Goal: Complete application form: Complete application form

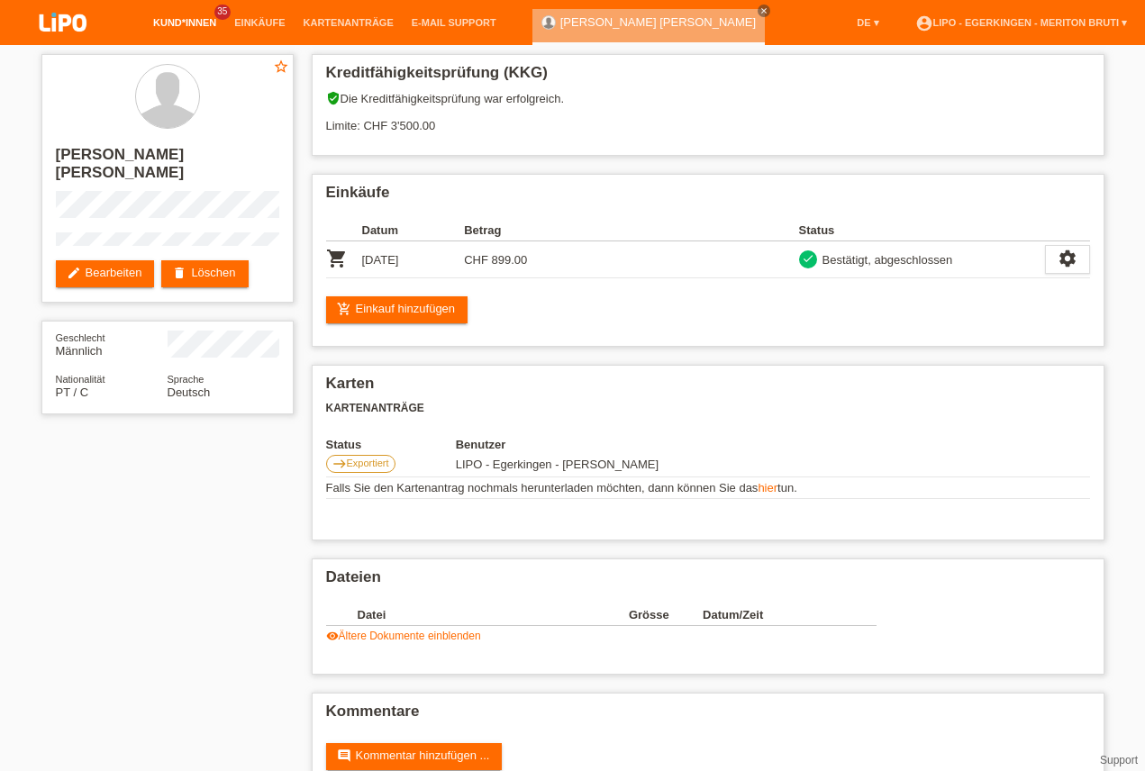
click at [181, 22] on link "Kund*innen" at bounding box center [184, 22] width 81 height 11
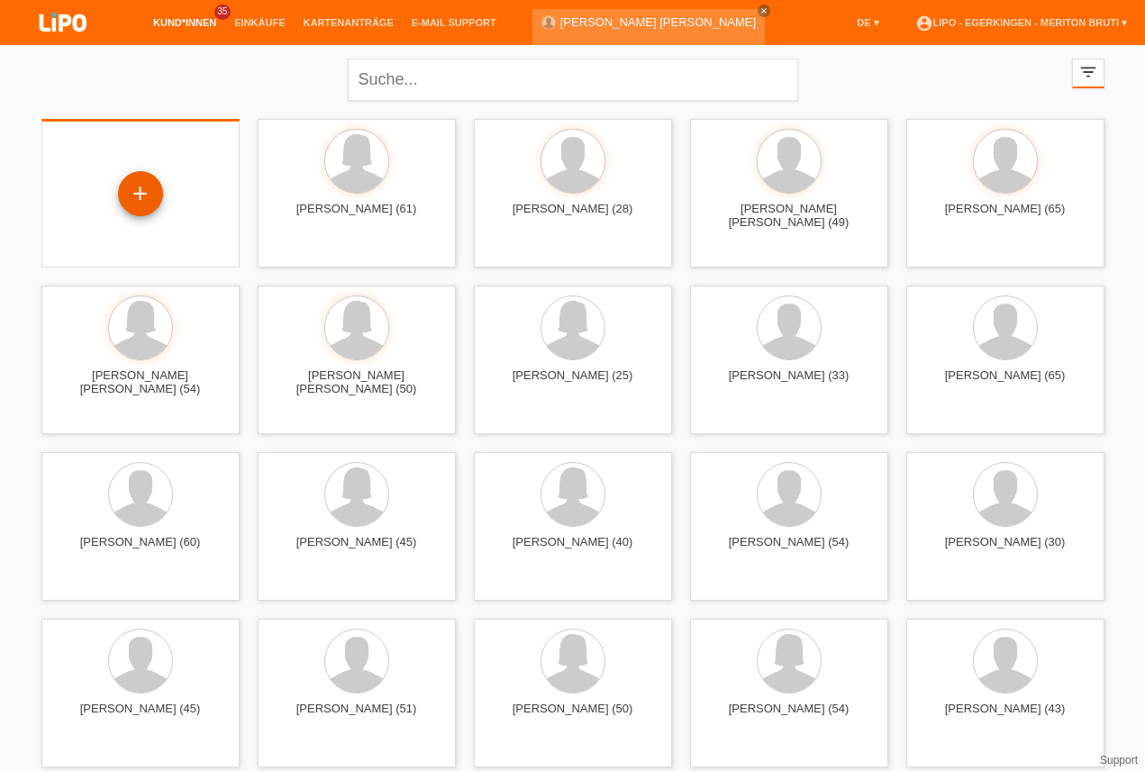
click at [137, 195] on div "+" at bounding box center [140, 193] width 43 height 31
click at [91, 196] on div "+" at bounding box center [140, 195] width 169 height 48
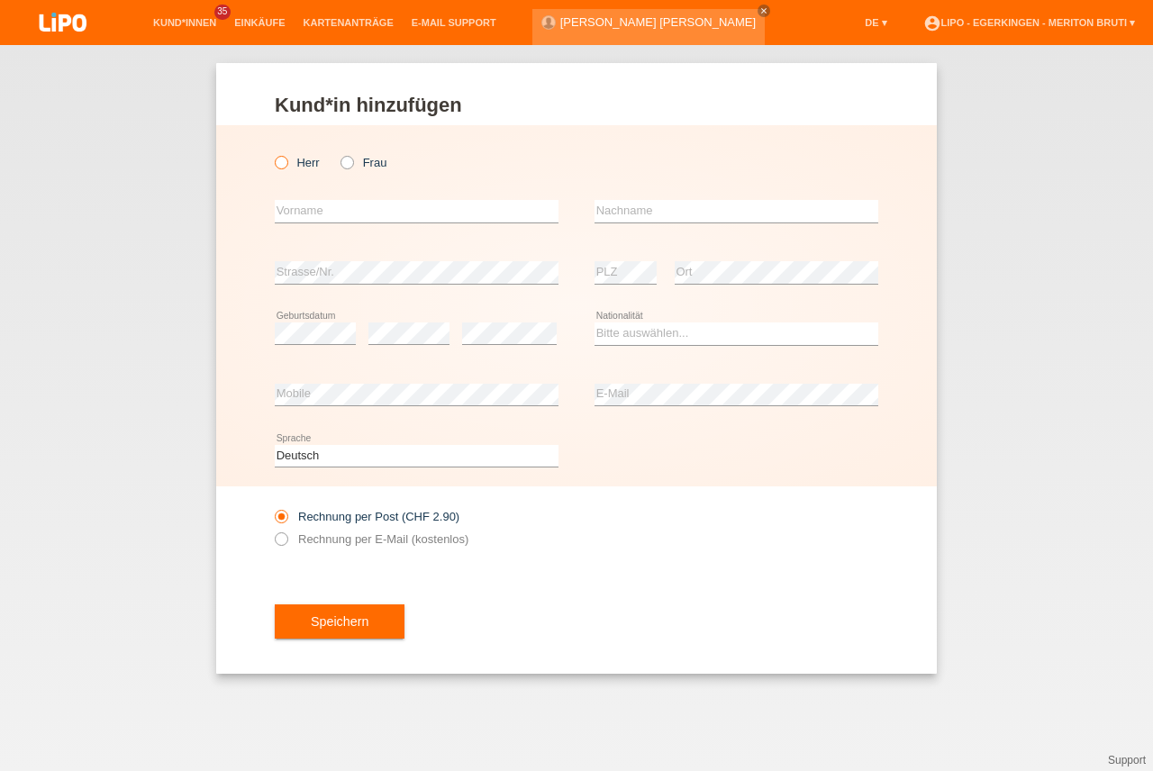
click at [272, 153] on icon at bounding box center [272, 153] width 0 height 0
click at [286, 166] on input "Herr" at bounding box center [281, 162] width 12 height 12
radio input "true"
click at [341, 217] on input "text" at bounding box center [417, 211] width 284 height 23
click at [285, 213] on input "csaba" at bounding box center [417, 211] width 284 height 23
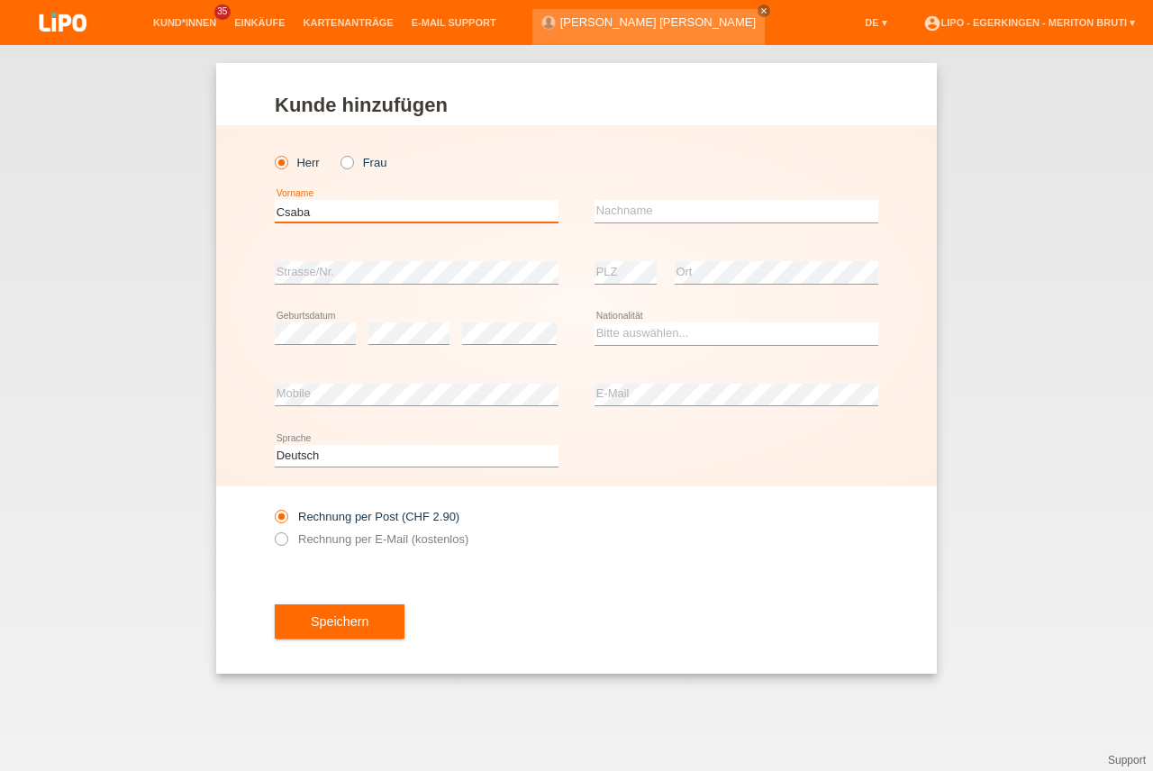
type input "Csaba"
click at [636, 203] on input "text" at bounding box center [737, 211] width 284 height 23
type input "Mandi"
click at [648, 328] on select "Bitte auswählen... Schweiz Deutschland Liechtenstein Österreich ------------ Af…" at bounding box center [737, 333] width 284 height 22
select select "HU"
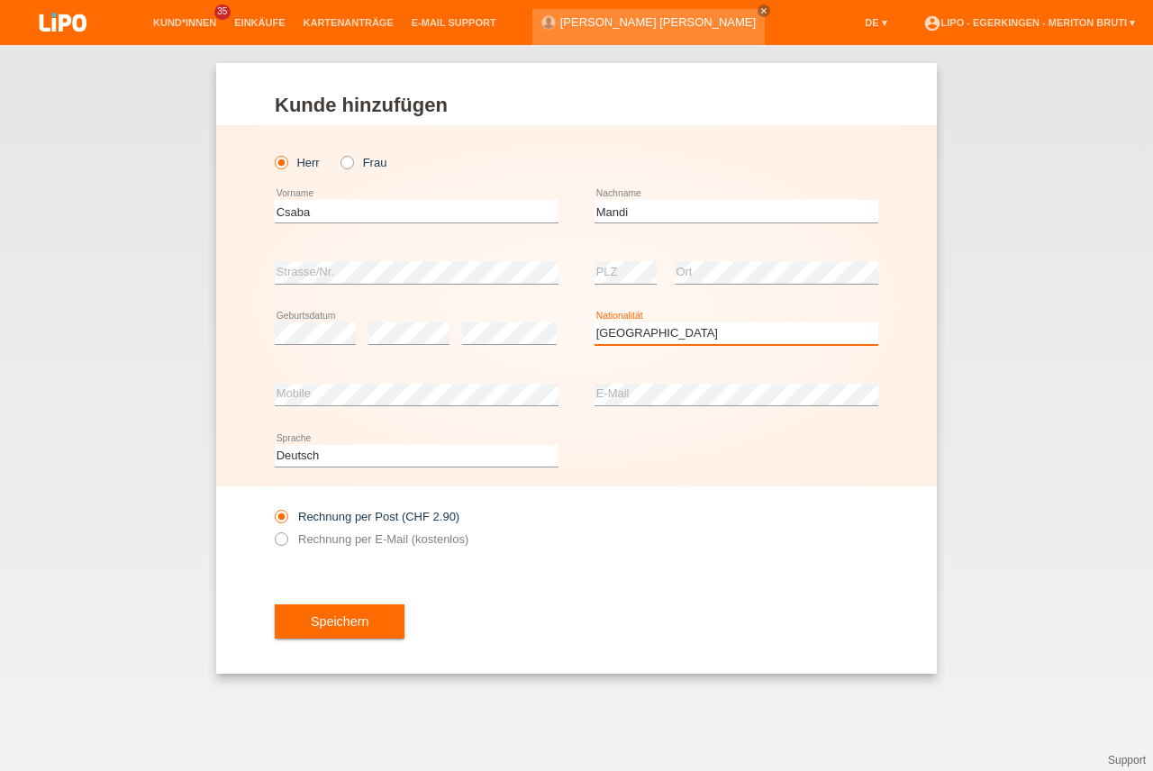
click at [0, 0] on option "Ungarn" at bounding box center [0, 0] width 0 height 0
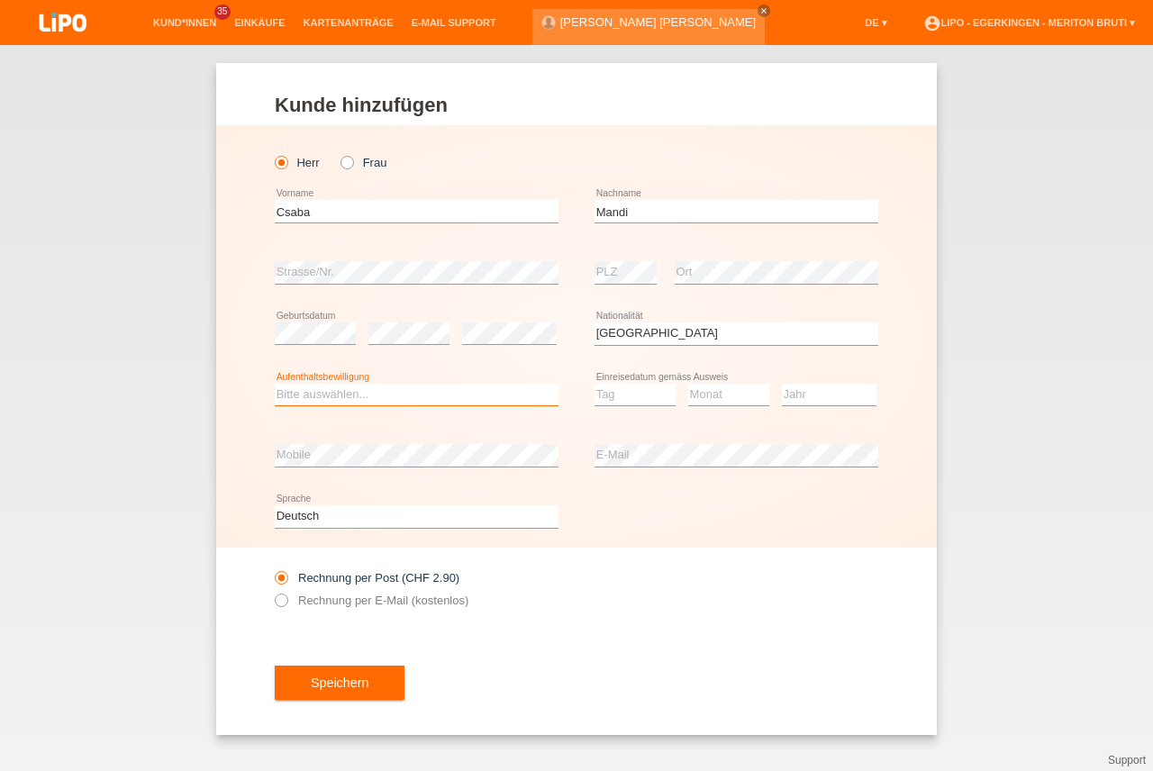
click at [300, 395] on select "Bitte auswählen... C B B - Flüchtlingsstatus Andere" at bounding box center [417, 395] width 284 height 22
select select "B"
click at [0, 0] on option "B" at bounding box center [0, 0] width 0 height 0
click at [621, 400] on select "Tag 01 02 03 04 05 06 07 08 09 10 11" at bounding box center [635, 395] width 81 height 22
select select "16"
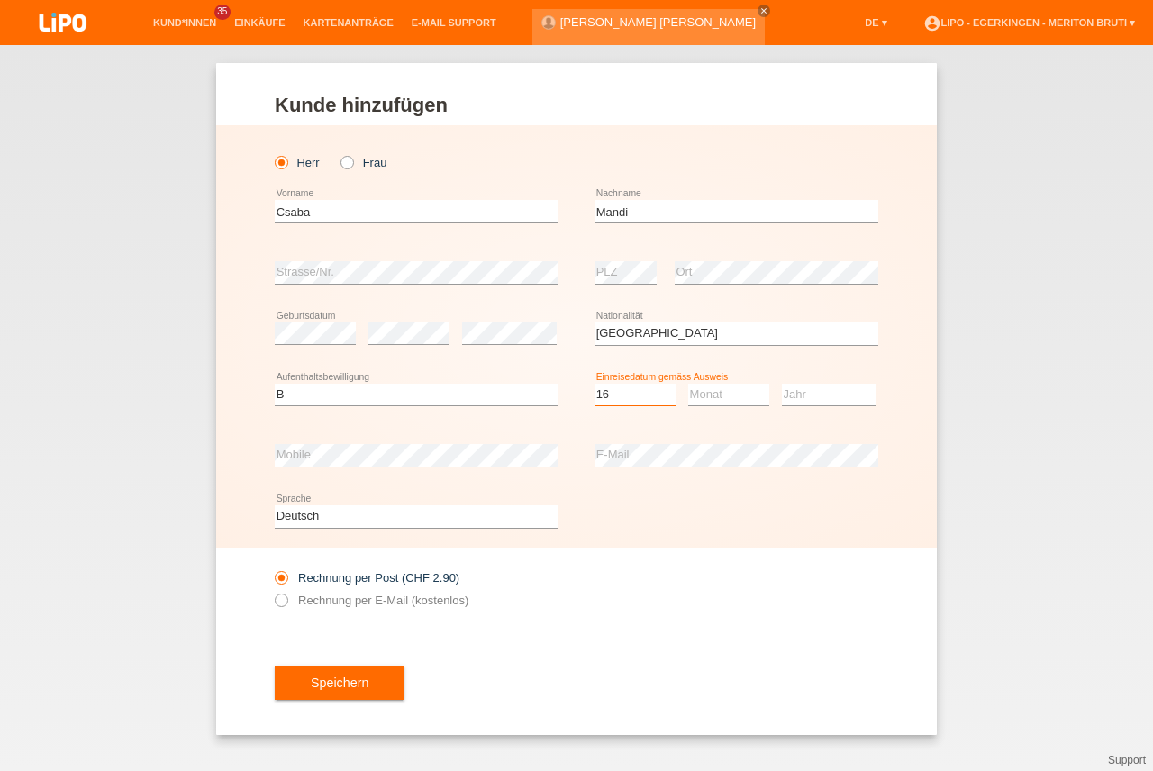
click at [0, 0] on option "16" at bounding box center [0, 0] width 0 height 0
click at [722, 391] on select "Monat 01 02 03 04 05 06 07 08 09 10 11" at bounding box center [728, 395] width 81 height 22
select select "06"
click at [0, 0] on option "06" at bounding box center [0, 0] width 0 height 0
click at [792, 396] on select "Jahr 2025 2024 2023 2022 2021 2020 2019 2018 2017 2016 2015 2014 2013 2012 2011…" at bounding box center [829, 395] width 95 height 22
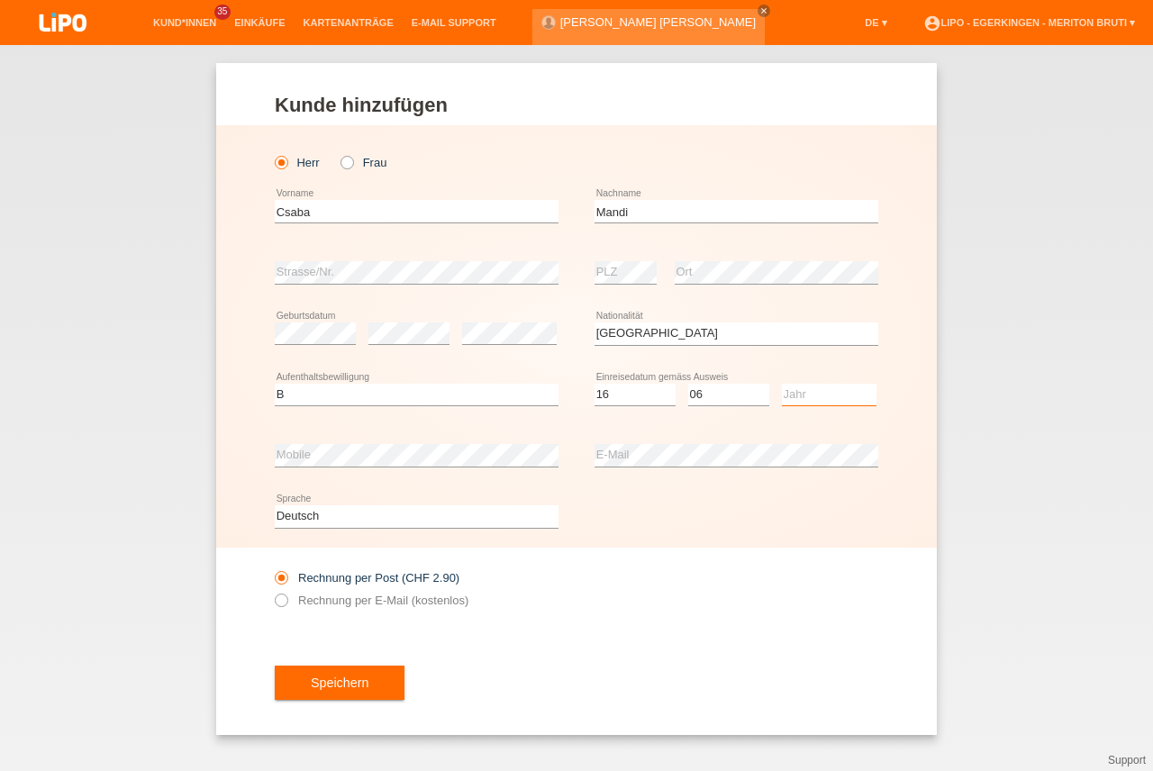
select select "2017"
click at [0, 0] on option "2017" at bounding box center [0, 0] width 0 height 0
click at [346, 595] on label "Rechnung per E-Mail (kostenlos)" at bounding box center [372, 601] width 194 height 14
click at [286, 595] on input "Rechnung per E-Mail (kostenlos)" at bounding box center [281, 605] width 12 height 23
radio input "true"
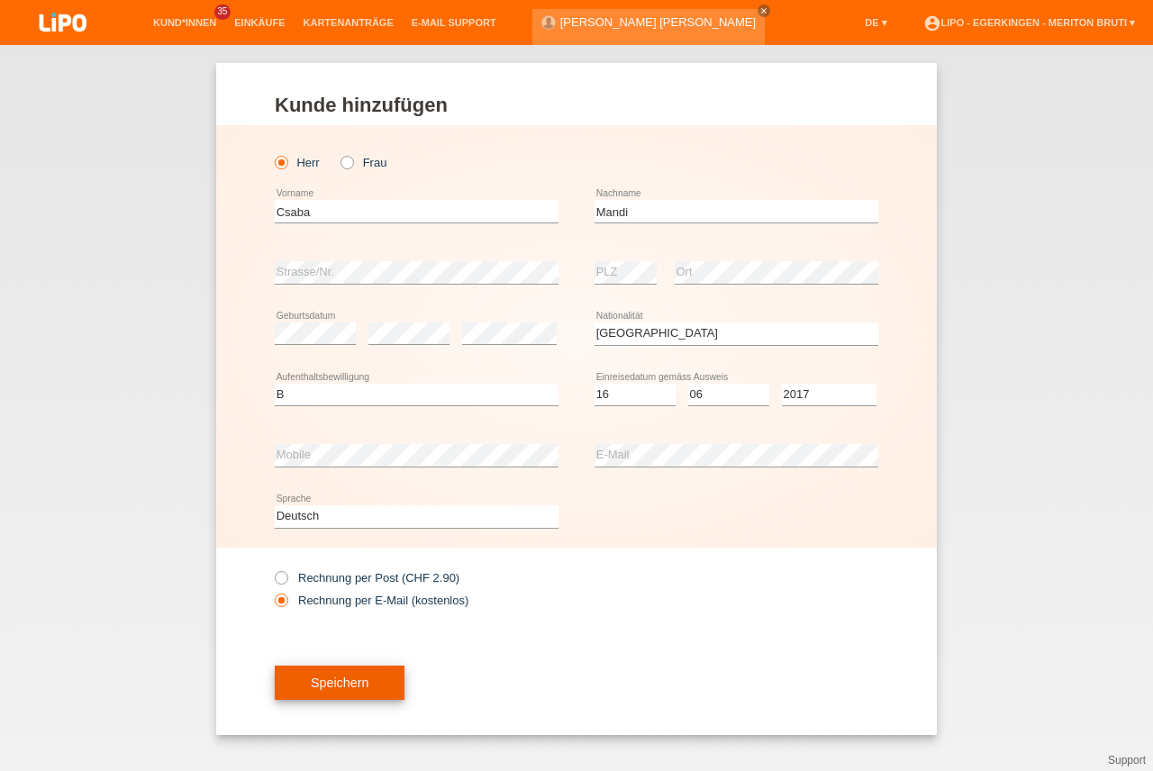
click at [350, 695] on button "Speichern" at bounding box center [340, 683] width 130 height 34
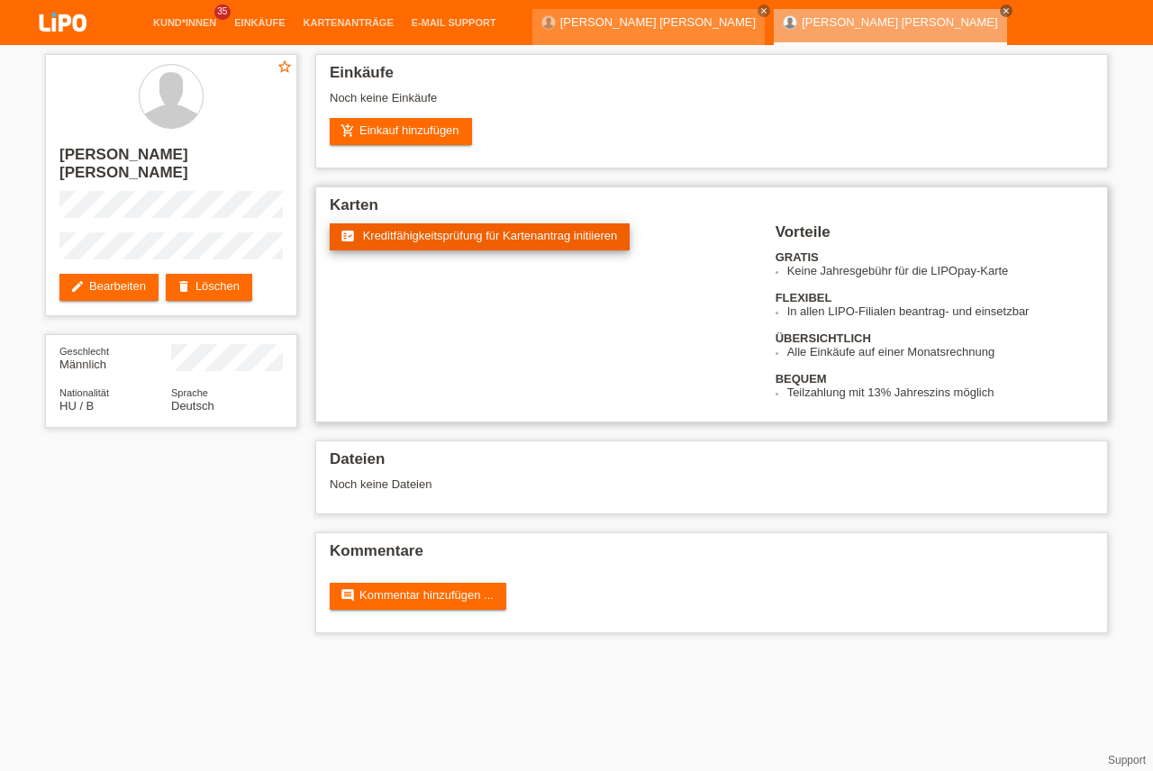
click at [421, 225] on link "fact_check Kreditfähigkeitsprüfung für Kartenantrag initiieren" at bounding box center [480, 236] width 300 height 27
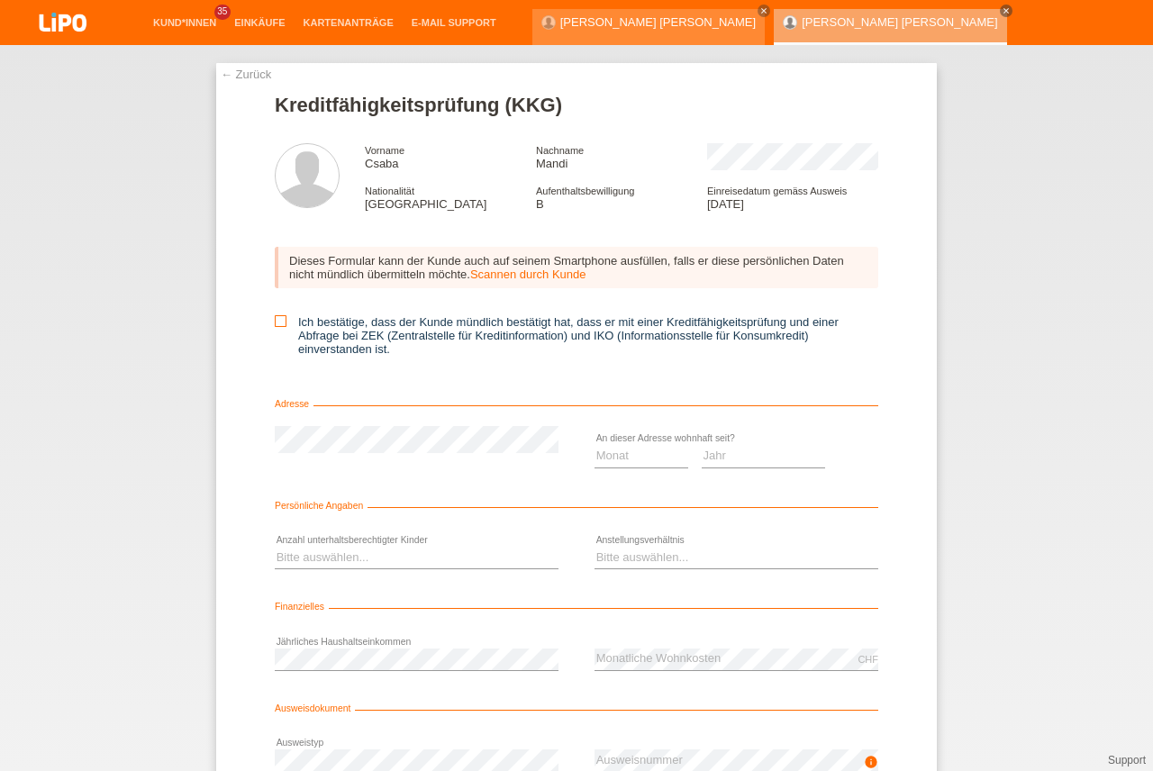
click at [275, 322] on icon at bounding box center [281, 321] width 12 height 12
click at [275, 322] on input "Ich bestätige, dass der Kunde mündlich bestätigt hat, dass er mit einer Kreditf…" at bounding box center [281, 321] width 12 height 12
checkbox input "true"
click at [729, 451] on select "Jahr 2025 2024 2023 2022 2021 2020 2019 2018 2017 2016 2015 2014 2013 2012 2011…" at bounding box center [764, 456] width 124 height 22
select select "2019"
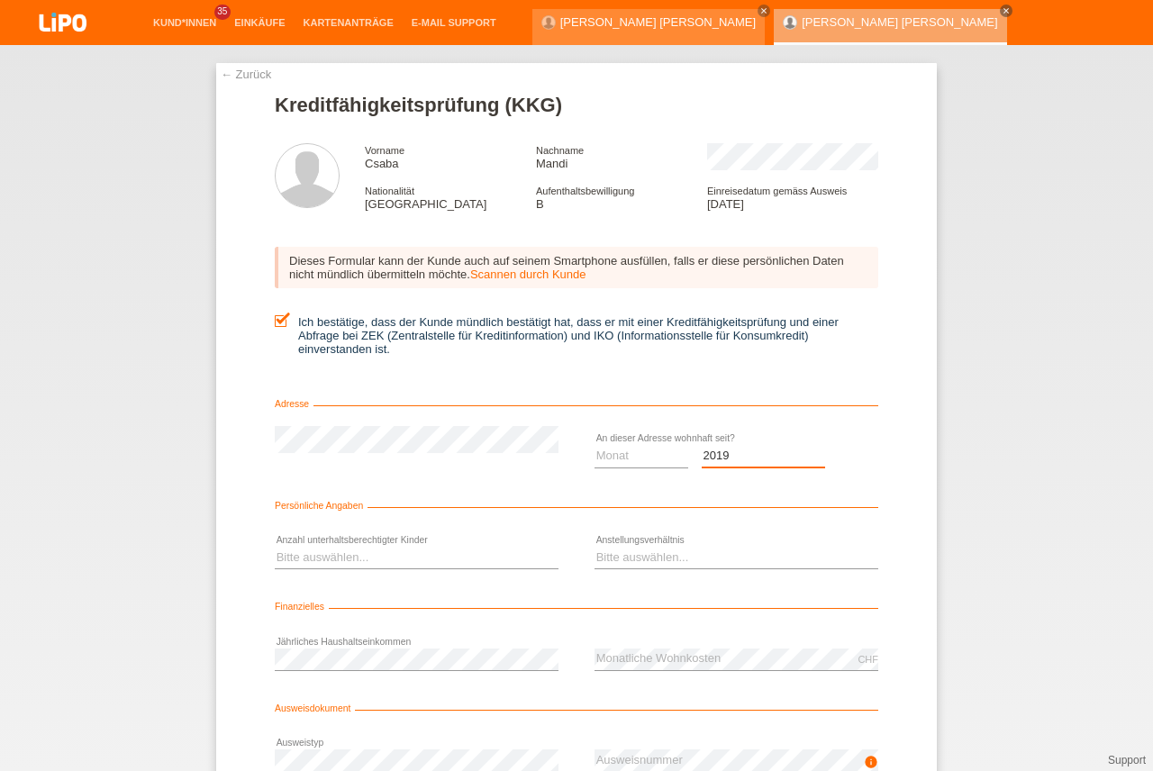
click at [0, 0] on option "2019" at bounding box center [0, 0] width 0 height 0
click at [643, 459] on select "Monat 01 02 03 04 05 06 07 08 09 10" at bounding box center [642, 456] width 94 height 22
select select "07"
click at [0, 0] on option "07" at bounding box center [0, 0] width 0 height 0
click at [308, 559] on select "Bitte auswählen... 0 1 2 3 4 5 6 7 8 9" at bounding box center [417, 558] width 284 height 22
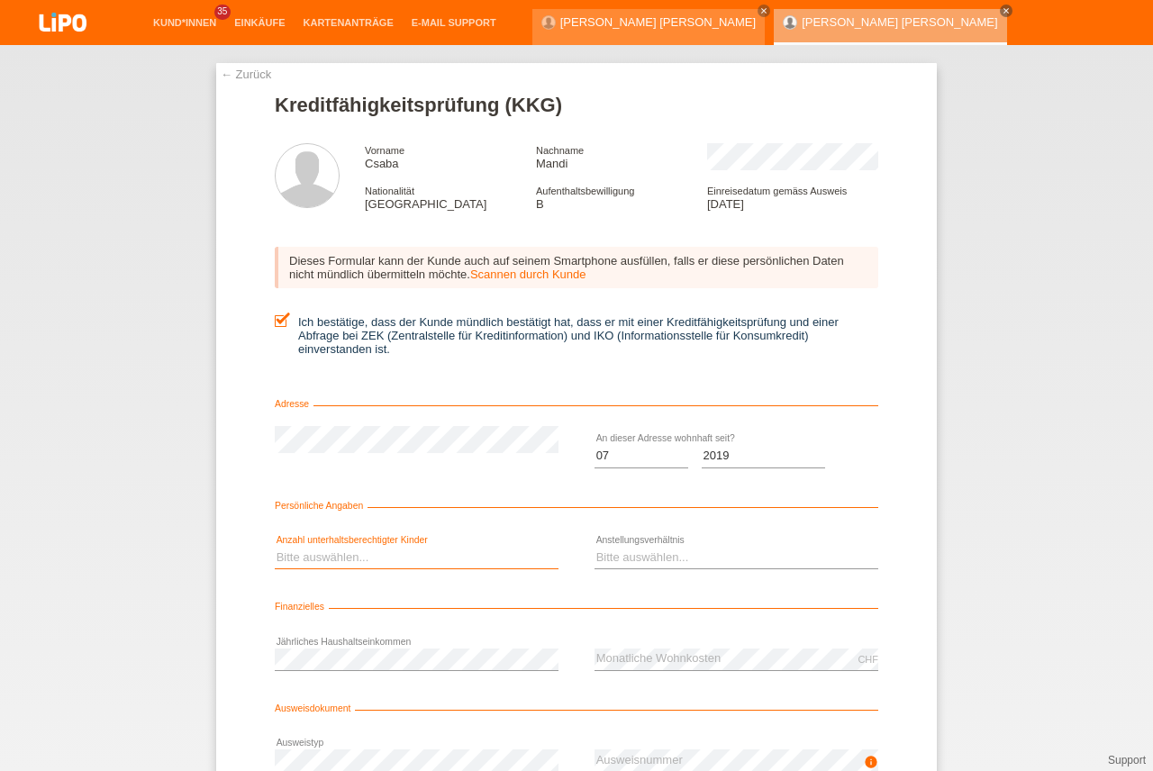
select select "2"
click at [0, 0] on option "2" at bounding box center [0, 0] width 0 height 0
click at [649, 558] on select "Bitte auswählen... Unbefristet Befristet Lehrling/Student Pensioniert Nicht arb…" at bounding box center [737, 558] width 284 height 22
select select "UNLIMITED"
click at [0, 0] on option "Unbefristet" at bounding box center [0, 0] width 0 height 0
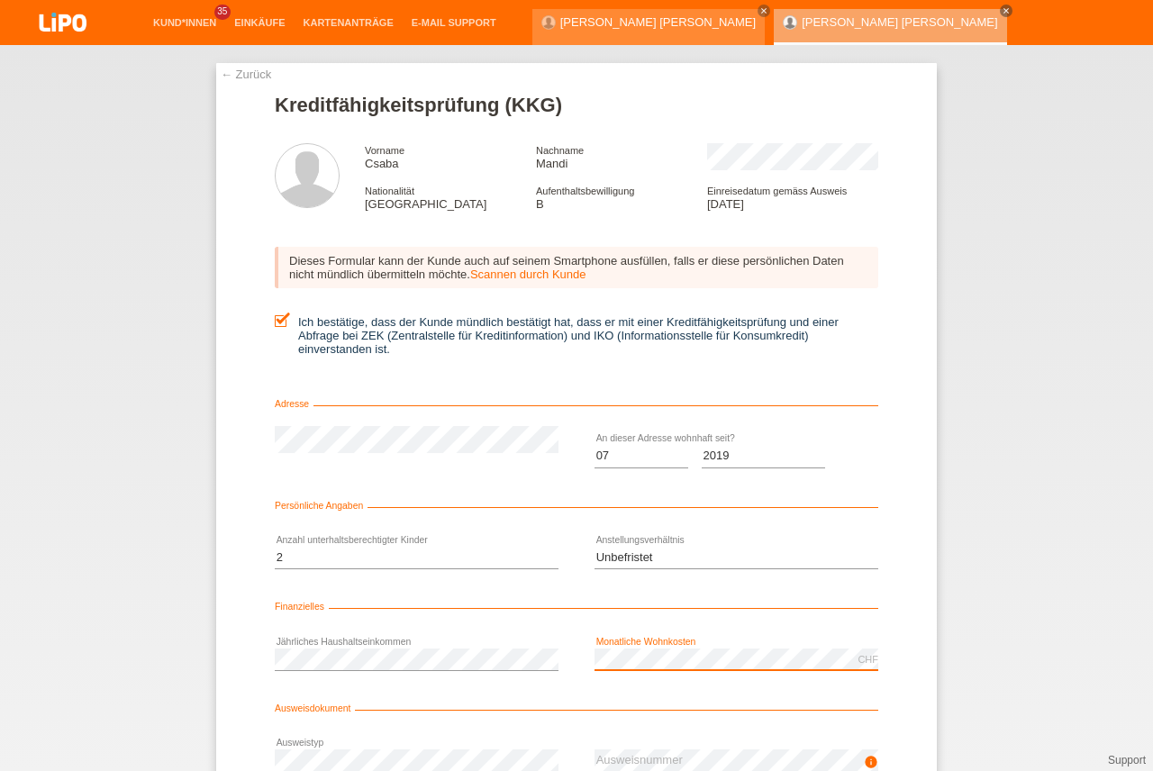
scroll to position [122, 0]
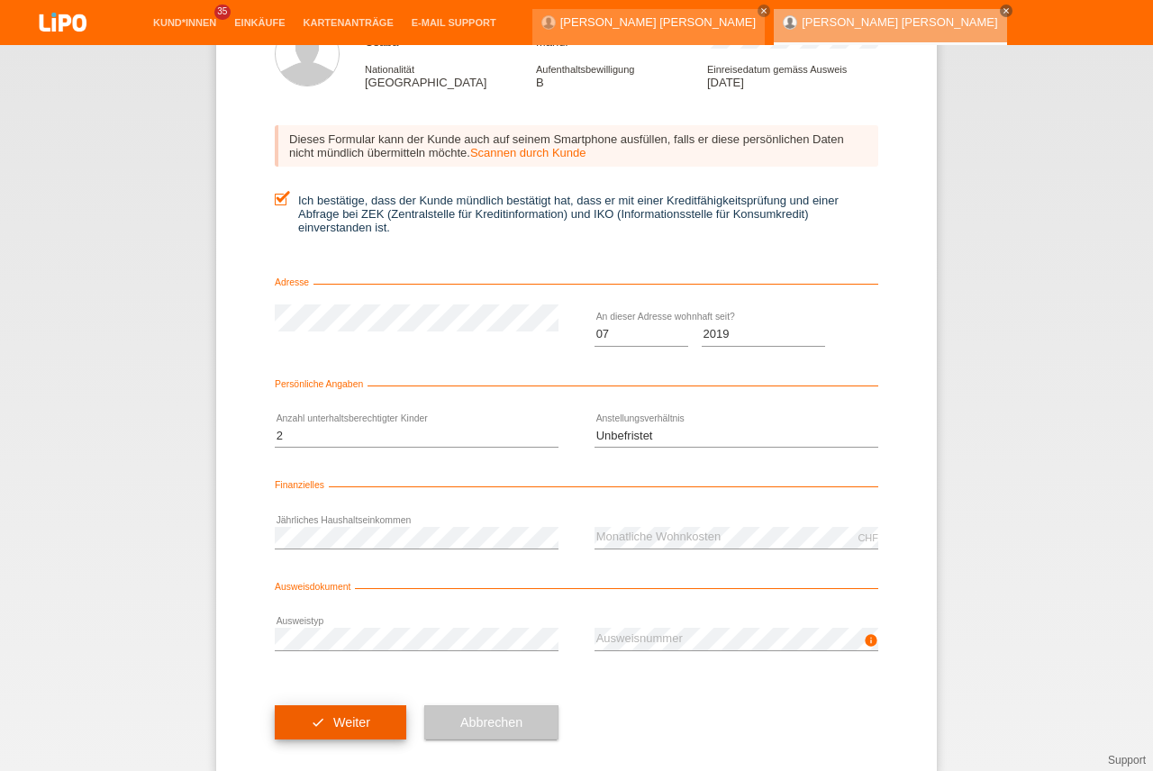
click at [368, 714] on button "check Weiter" at bounding box center [341, 722] width 132 height 34
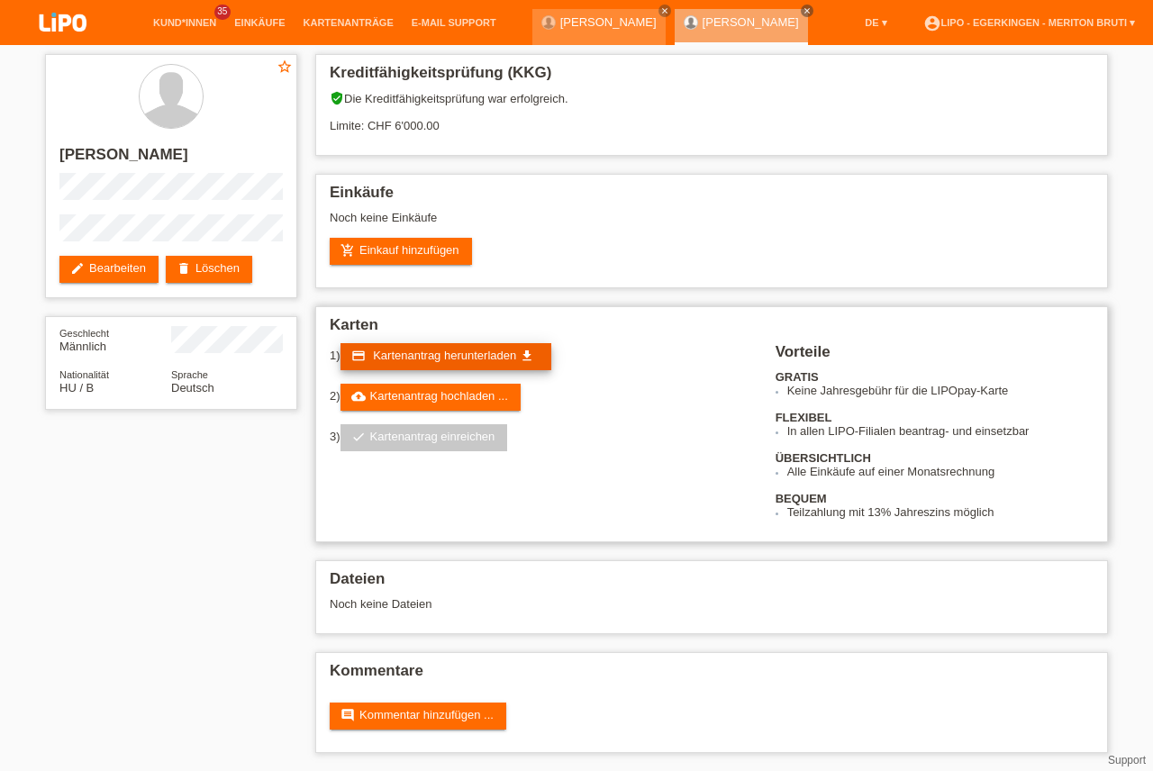
click at [471, 357] on span "Kartenantrag herunterladen" at bounding box center [444, 356] width 143 height 14
click at [183, 559] on div "star_border Csaba Mandi edit Bearbeiten delete Löschen Geschlecht Männlich Nati…" at bounding box center [576, 408] width 1081 height 726
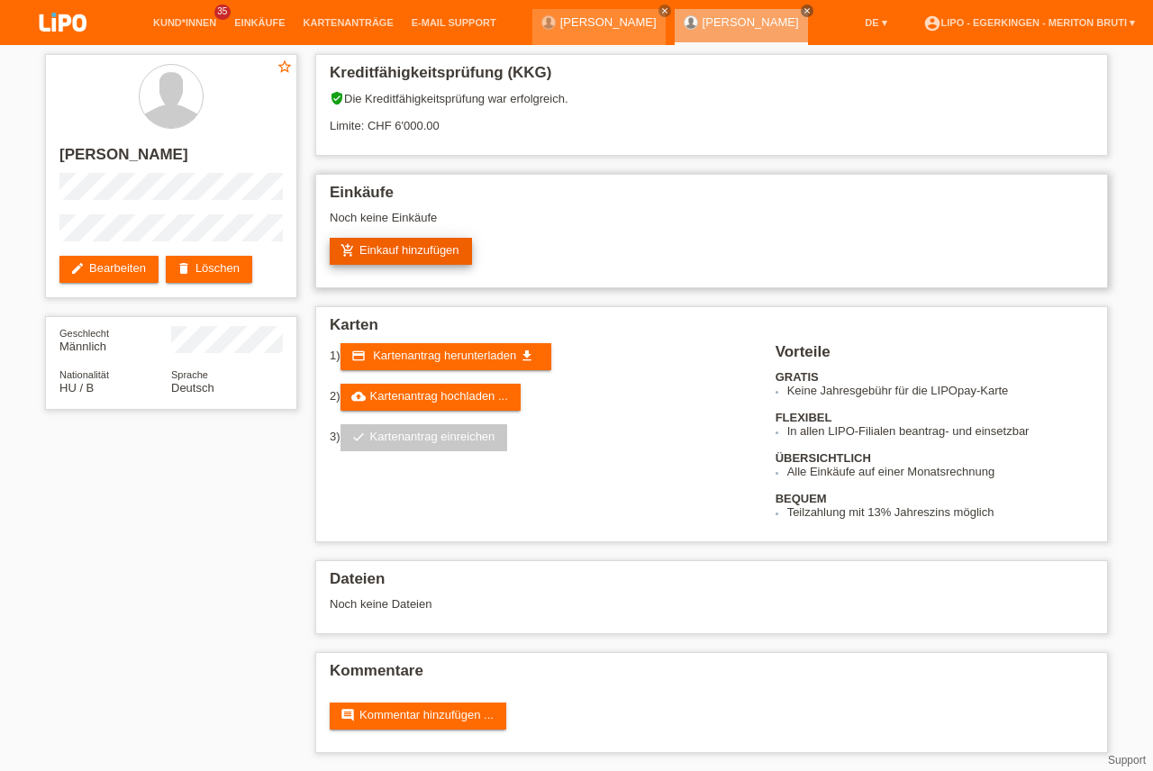
click at [404, 261] on link "add_shopping_cart Einkauf hinzufügen" at bounding box center [401, 251] width 142 height 27
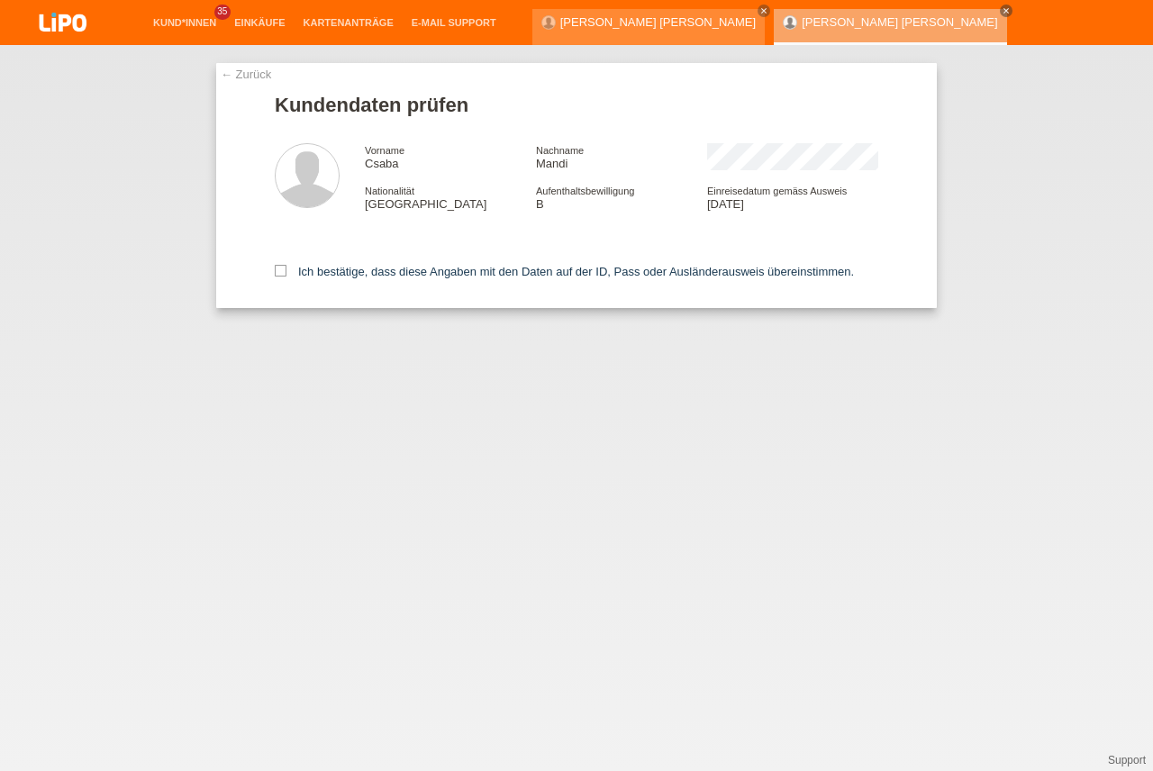
click at [286, 274] on input "Ich bestätige, dass diese Angaben mit den Daten auf der ID, Pass oder Ausländer…" at bounding box center [281, 271] width 12 height 12
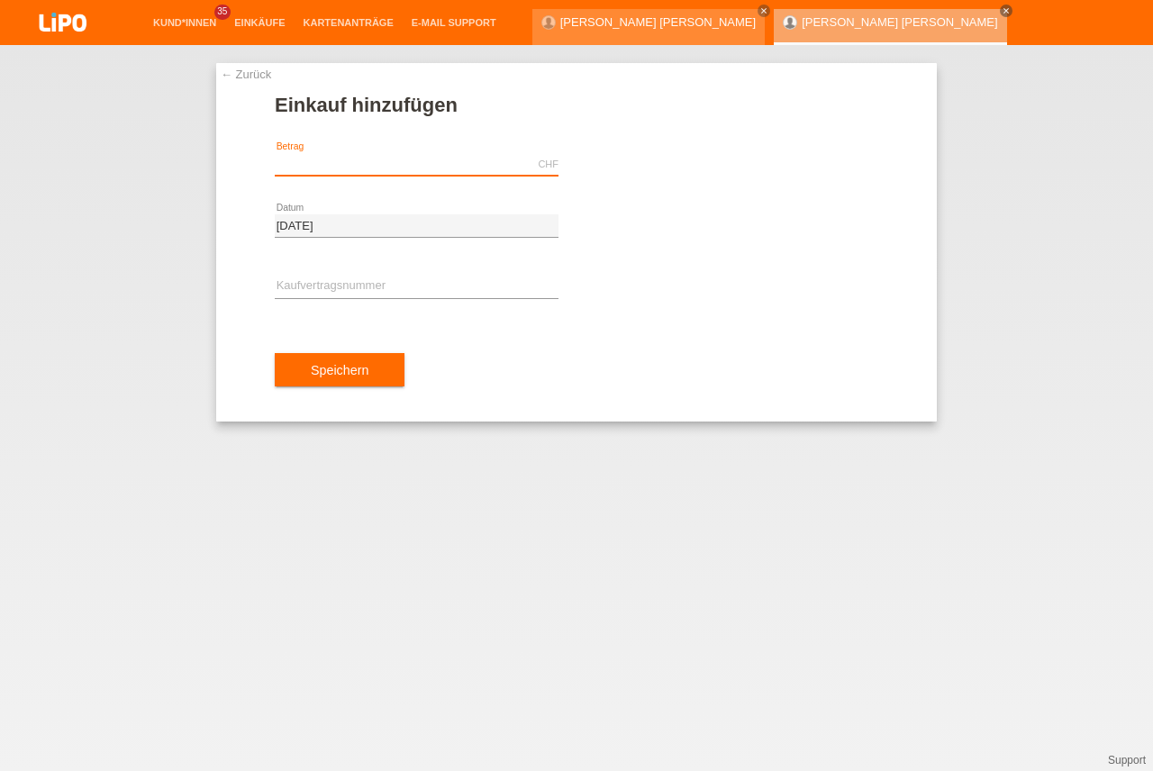
click at [336, 168] on input "text" at bounding box center [417, 164] width 284 height 23
type input "1074.10"
click at [385, 274] on div "error Kaufvertragsnummer" at bounding box center [417, 287] width 284 height 61
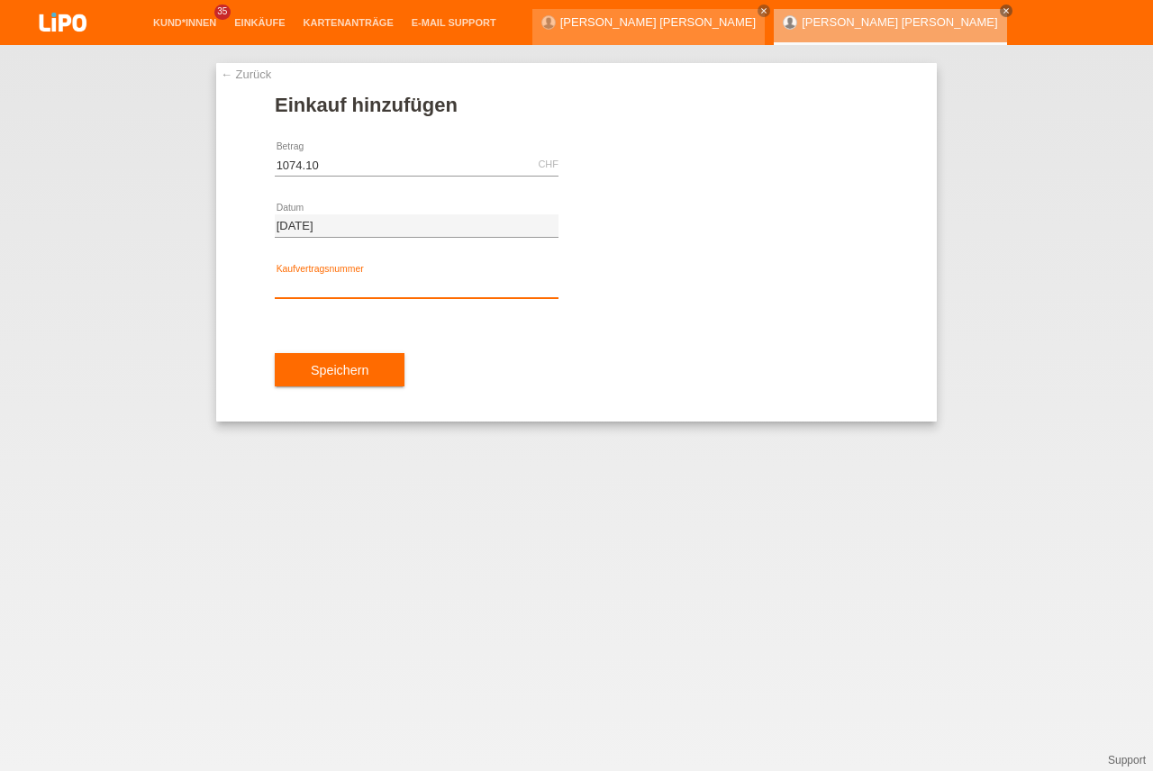
click at [388, 288] on input "text" at bounding box center [417, 287] width 284 height 23
type input "XH39WN"
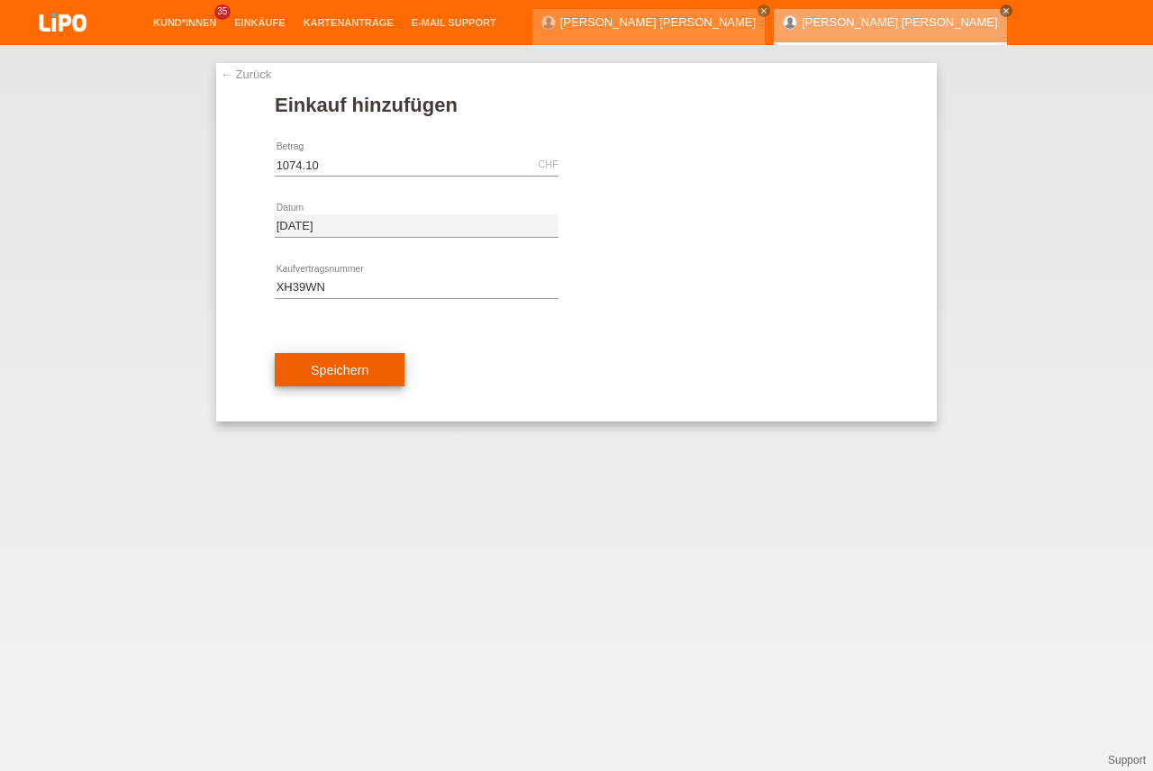
click at [360, 375] on button "Speichern" at bounding box center [340, 370] width 130 height 34
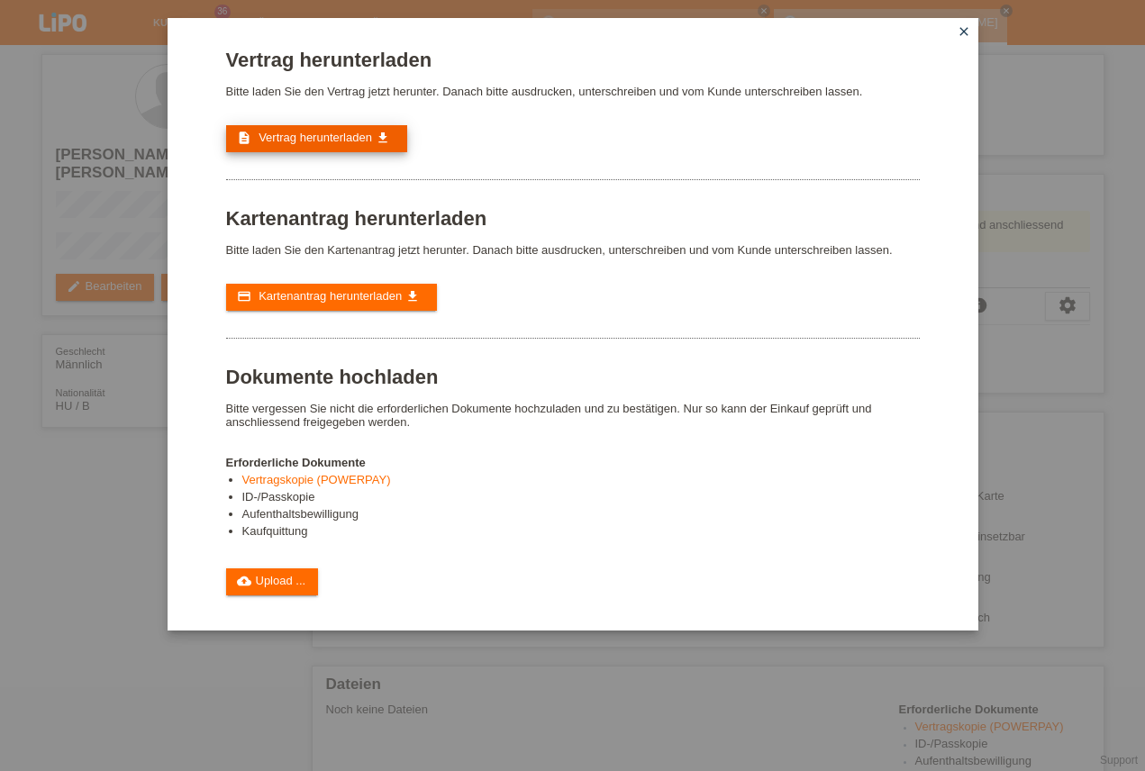
click at [340, 134] on span "Vertrag herunterladen" at bounding box center [316, 138] width 114 height 14
click at [286, 577] on link "cloud_upload Upload ..." at bounding box center [272, 581] width 93 height 27
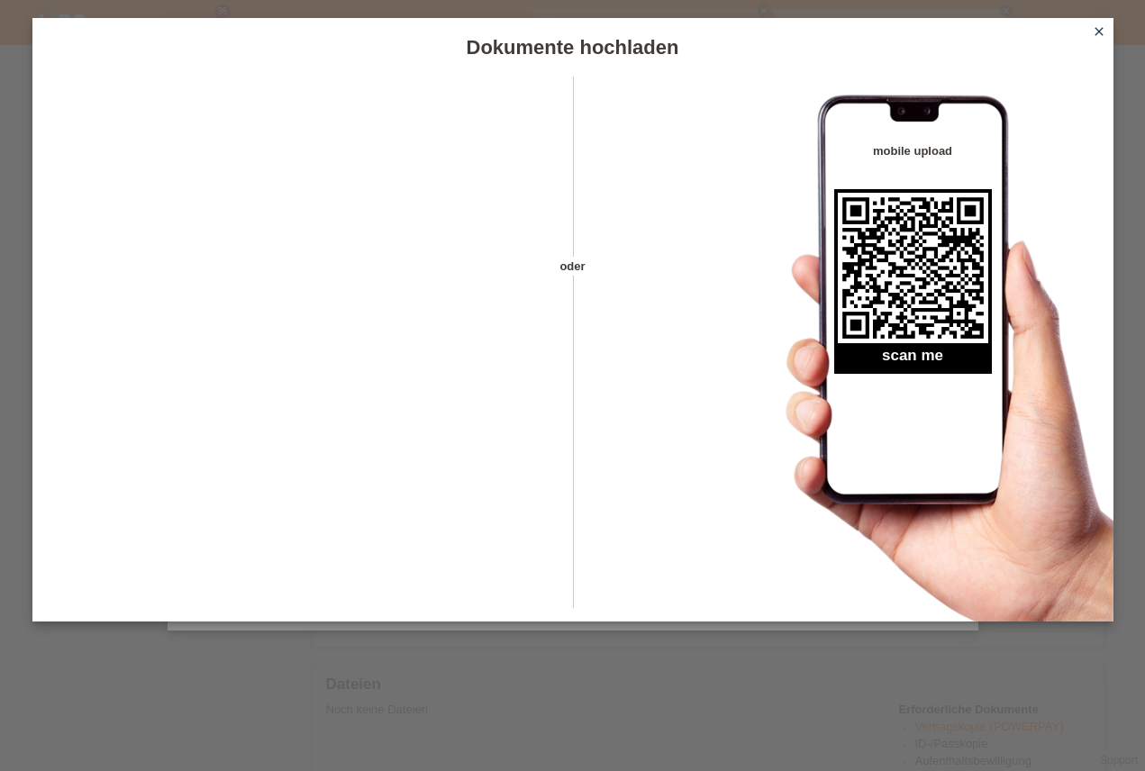
click at [1094, 34] on icon "close" at bounding box center [1099, 31] width 14 height 14
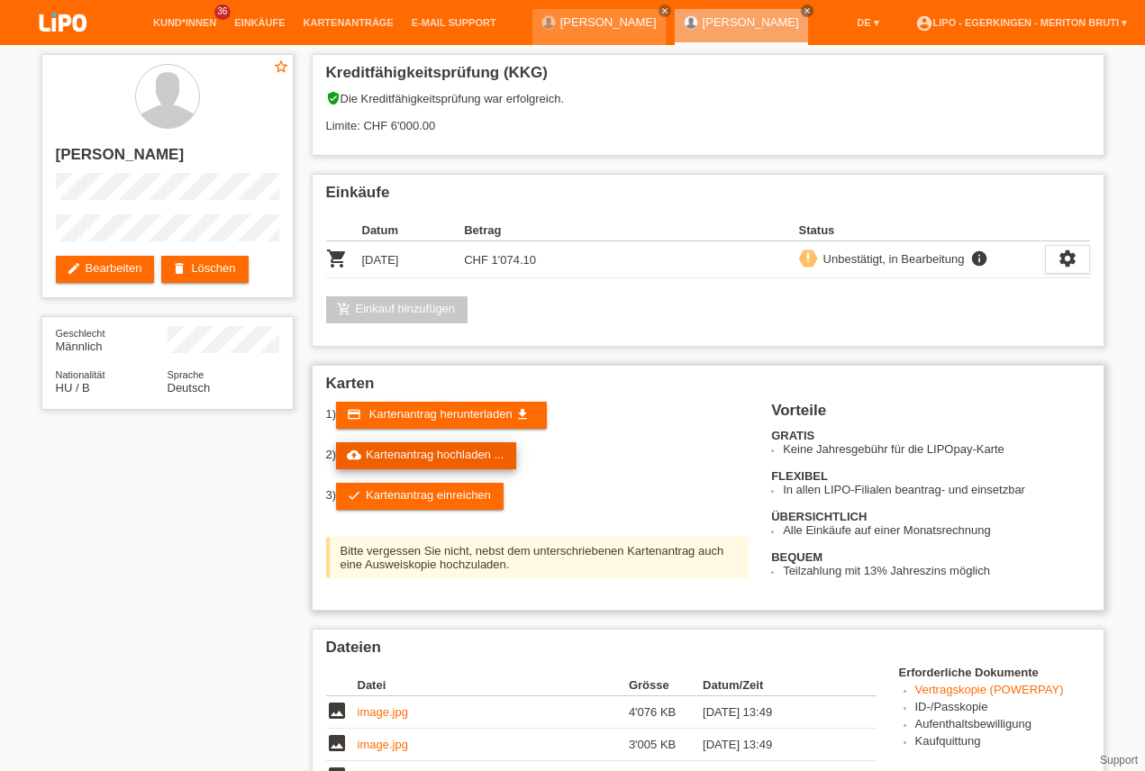
click at [439, 455] on link "cloud_upload Kartenantrag hochladen ..." at bounding box center [426, 455] width 180 height 27
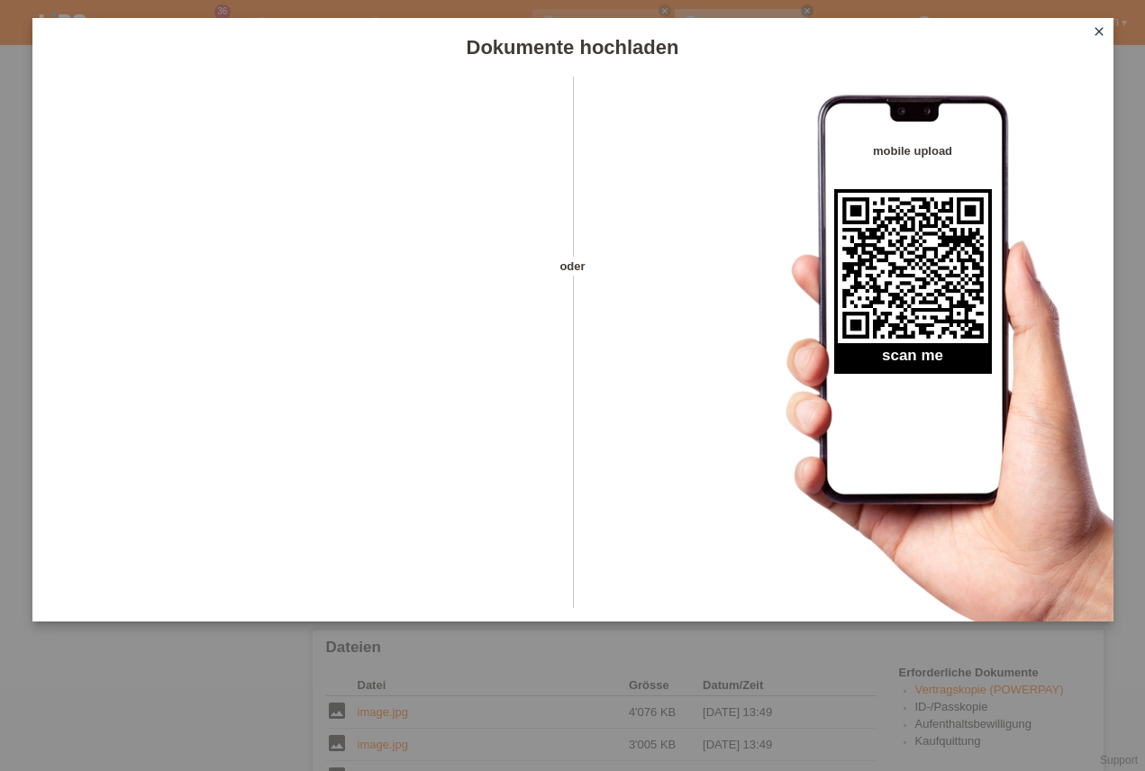
click at [1099, 31] on icon "close" at bounding box center [1099, 31] width 14 height 14
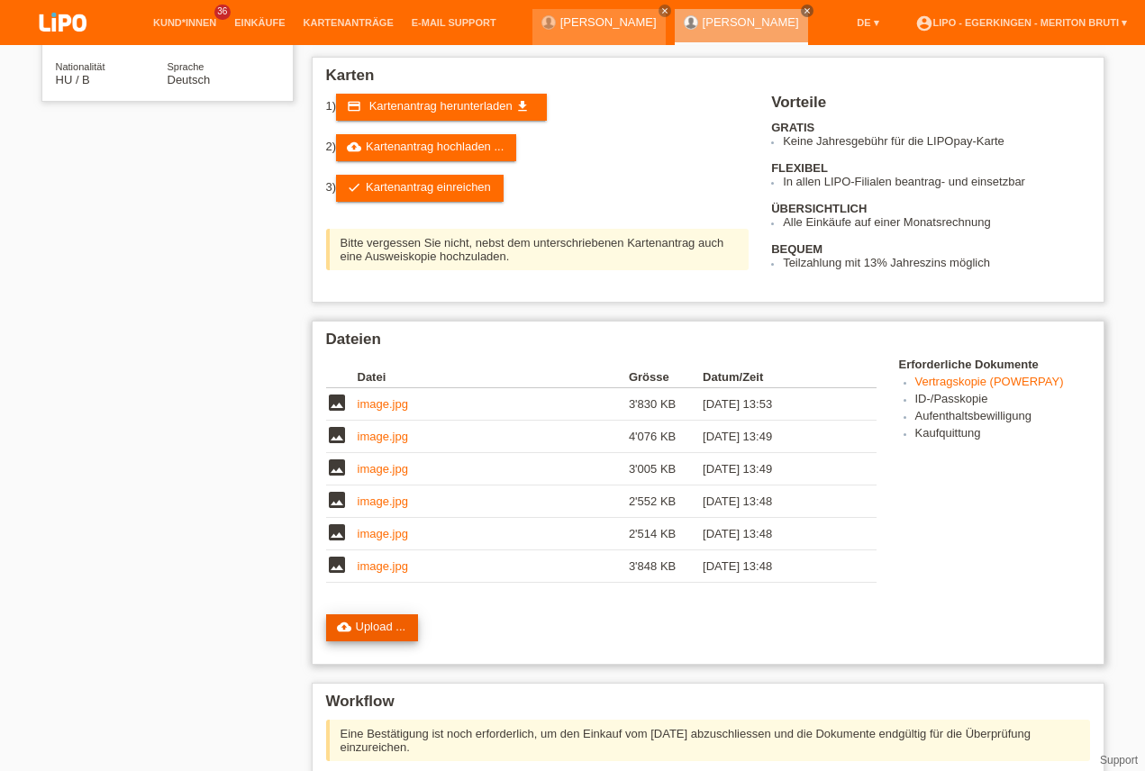
scroll to position [462, 0]
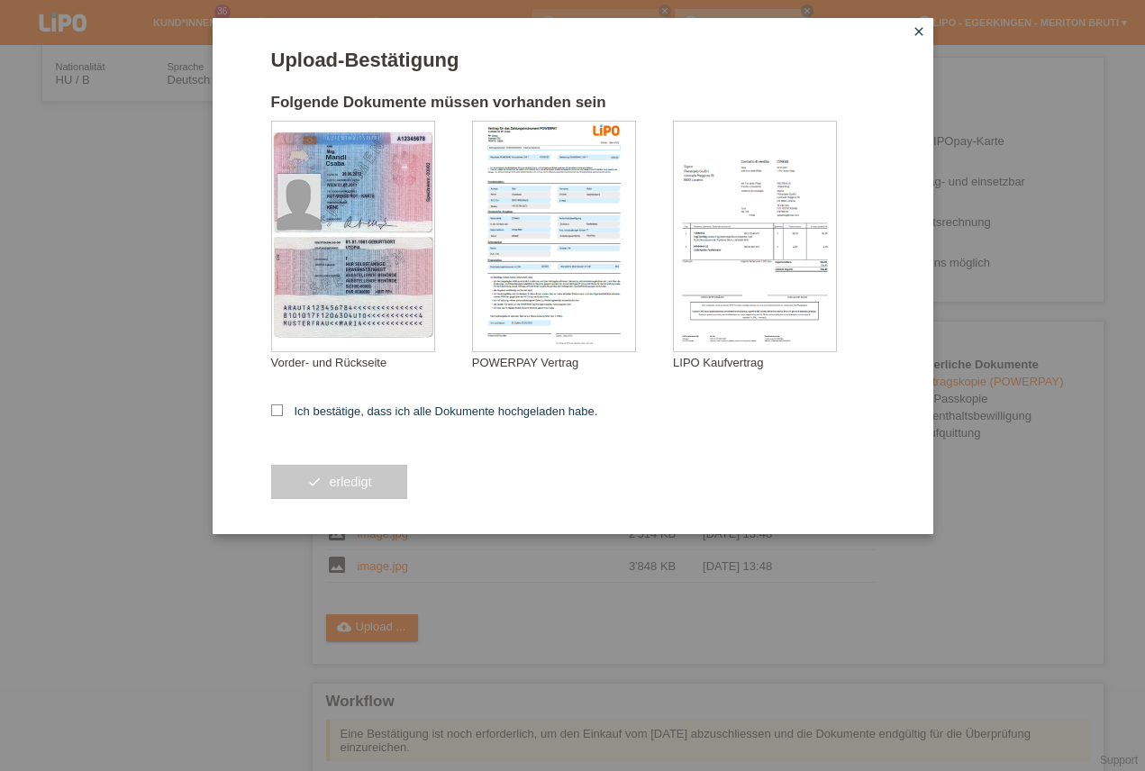
click at [305, 413] on label "Ich bestätige, dass ich alle Dokumente hochgeladen habe." at bounding box center [434, 411] width 327 height 14
click at [283, 413] on input "Ich bestätige, dass ich alle Dokumente hochgeladen habe." at bounding box center [277, 410] width 12 height 12
checkbox input "true"
click at [333, 478] on button "check erledigt" at bounding box center [339, 482] width 137 height 34
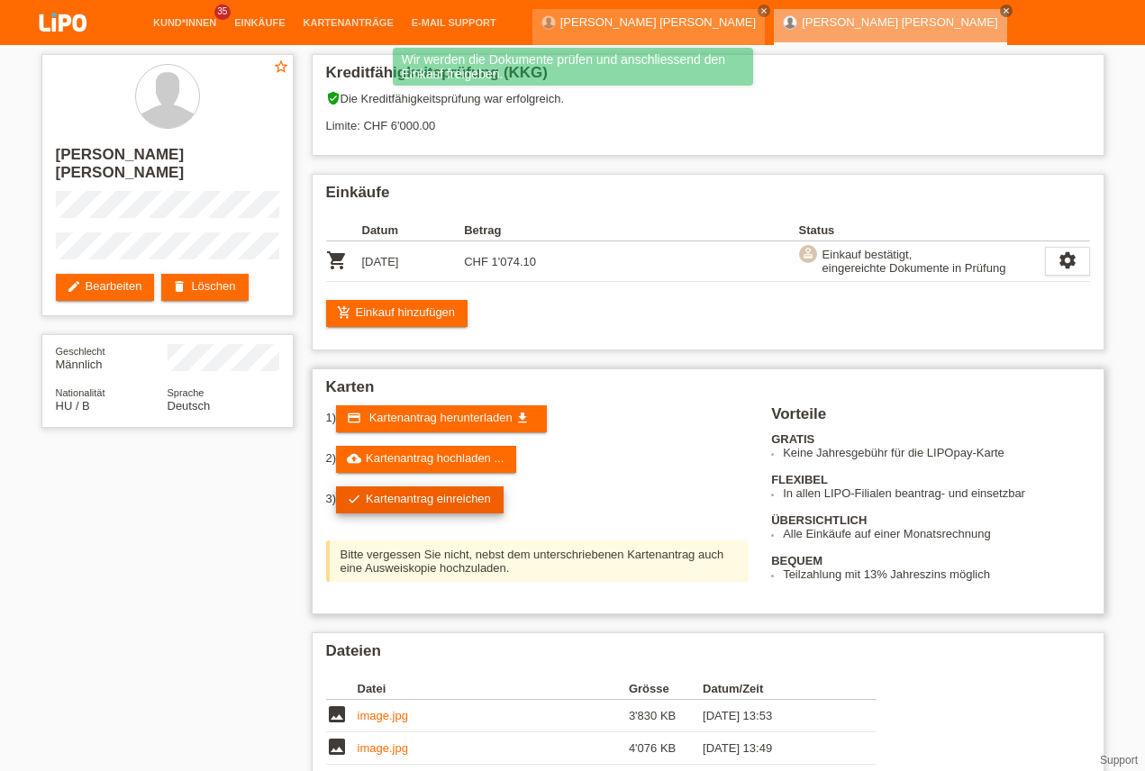
click at [412, 504] on link "check Kartenantrag einreichen" at bounding box center [420, 499] width 168 height 27
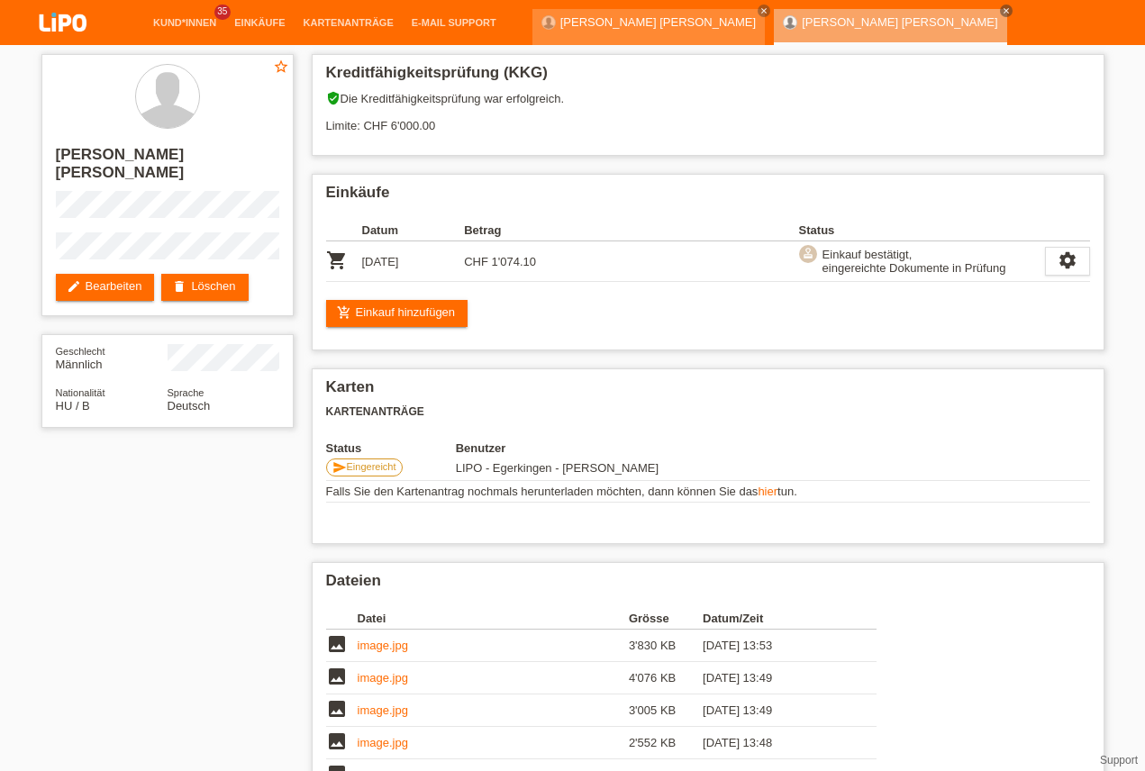
click at [1072, 62] on link "account_circle LIPO - Egerkingen - Meriton Bruti ▾" at bounding box center [1021, 67] width 230 height 11
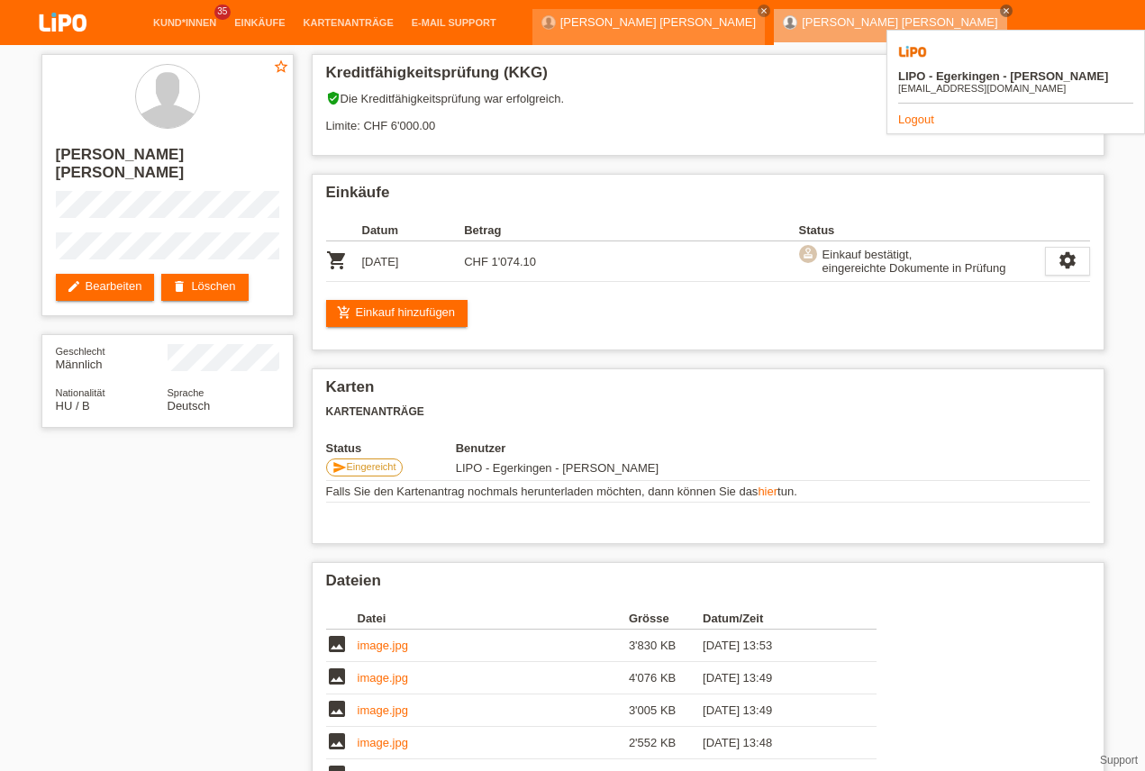
click at [923, 113] on link "Logout" at bounding box center [916, 120] width 36 height 14
